Goal: Information Seeking & Learning: Learn about a topic

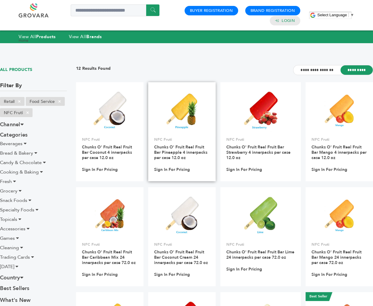
click at [184, 113] on img at bounding box center [181, 112] width 31 height 43
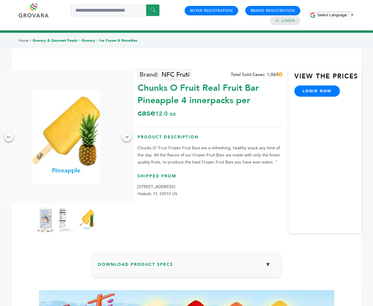
click at [48, 215] on img at bounding box center [45, 220] width 16 height 26
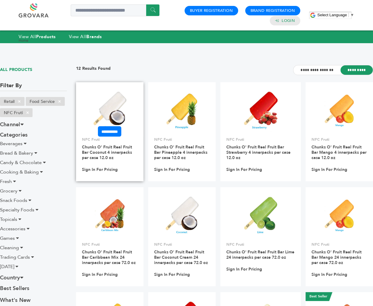
click at [115, 122] on img at bounding box center [109, 112] width 33 height 43
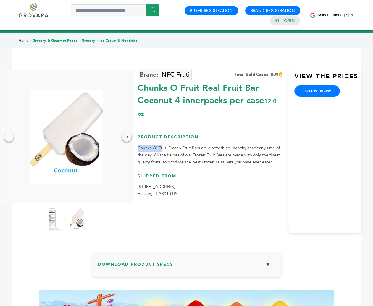
drag, startPoint x: 138, startPoint y: 148, endPoint x: 162, endPoint y: 147, distance: 24.0
click at [162, 147] on p "Chunks O' Fruti Frozen Fruit Bars are a refreshing, healthy snack any time of t…" at bounding box center [210, 155] width 145 height 21
click at [143, 148] on p "Chunks O' Fruti Frozen Fruit Bars are a refreshing, healthy snack any time of t…" at bounding box center [210, 155] width 145 height 21
drag, startPoint x: 138, startPoint y: 148, endPoint x: 198, endPoint y: 146, distance: 59.8
click at [198, 146] on p "Chunks O' Fruti Frozen Fruit Bars are a refreshing, healthy snack any time of t…" at bounding box center [210, 155] width 145 height 21
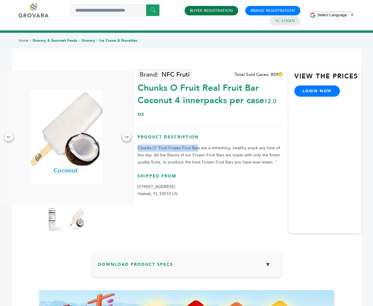
copy p "Chunks O' Fruti Frozen Fruit Bar"
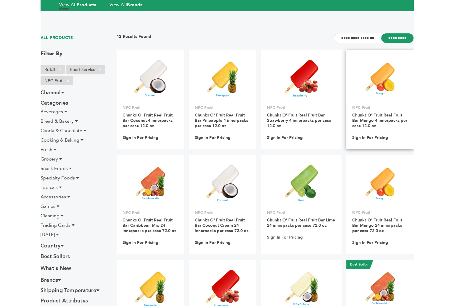
scroll to position [22, 0]
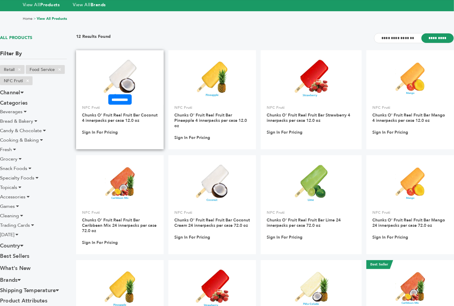
click at [126, 84] on img at bounding box center [119, 80] width 33 height 43
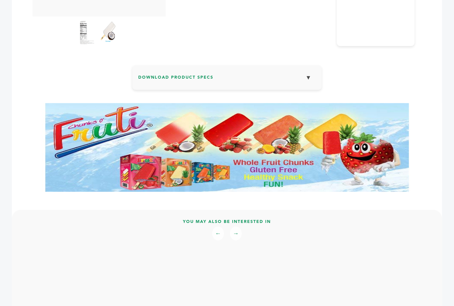
scroll to position [176, 0]
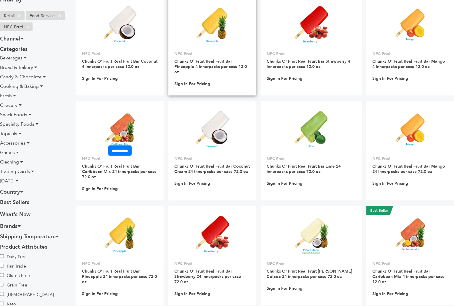
scroll to position [73, 0]
